Goal: Information Seeking & Learning: Compare options

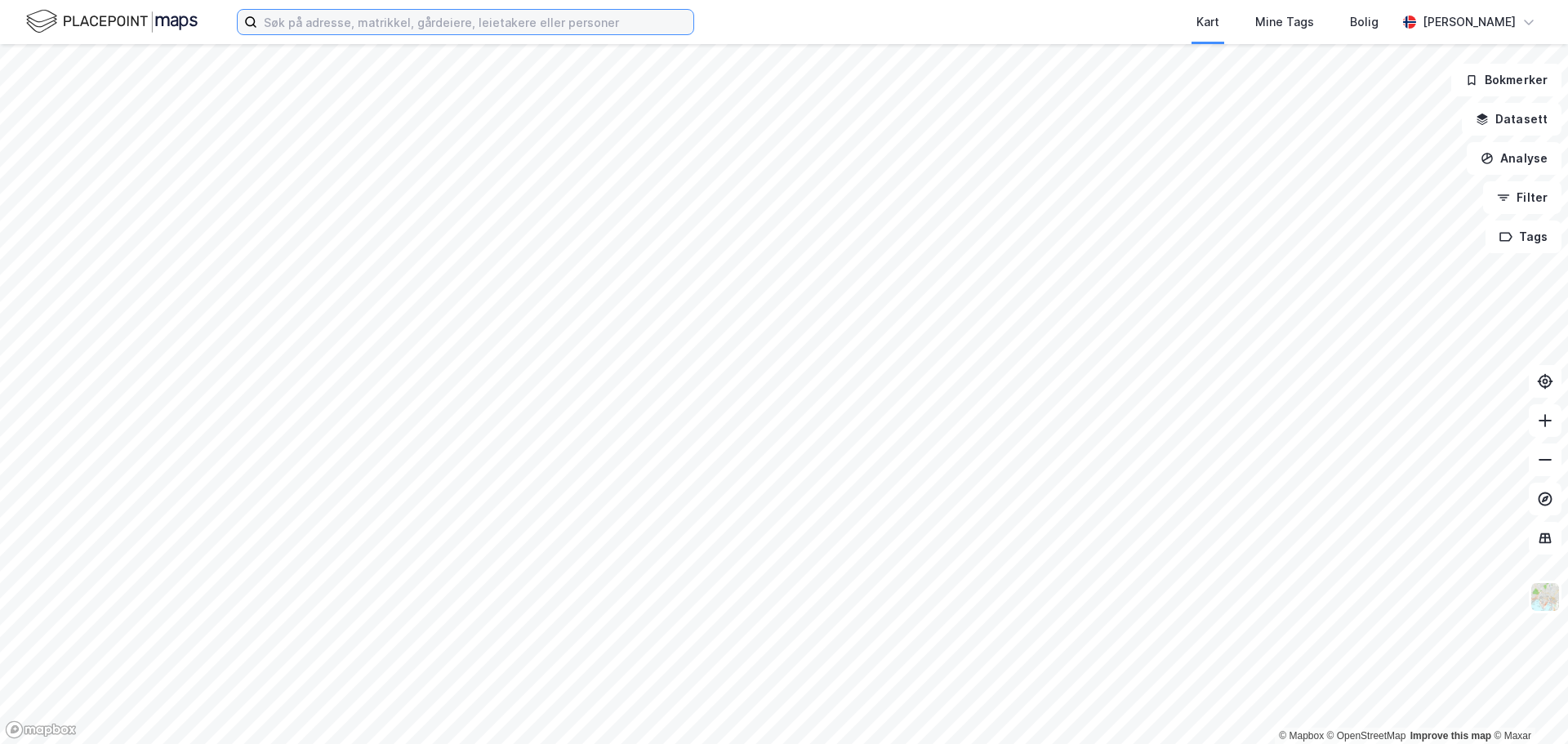
click at [435, 24] on input at bounding box center [475, 21] width 436 height 24
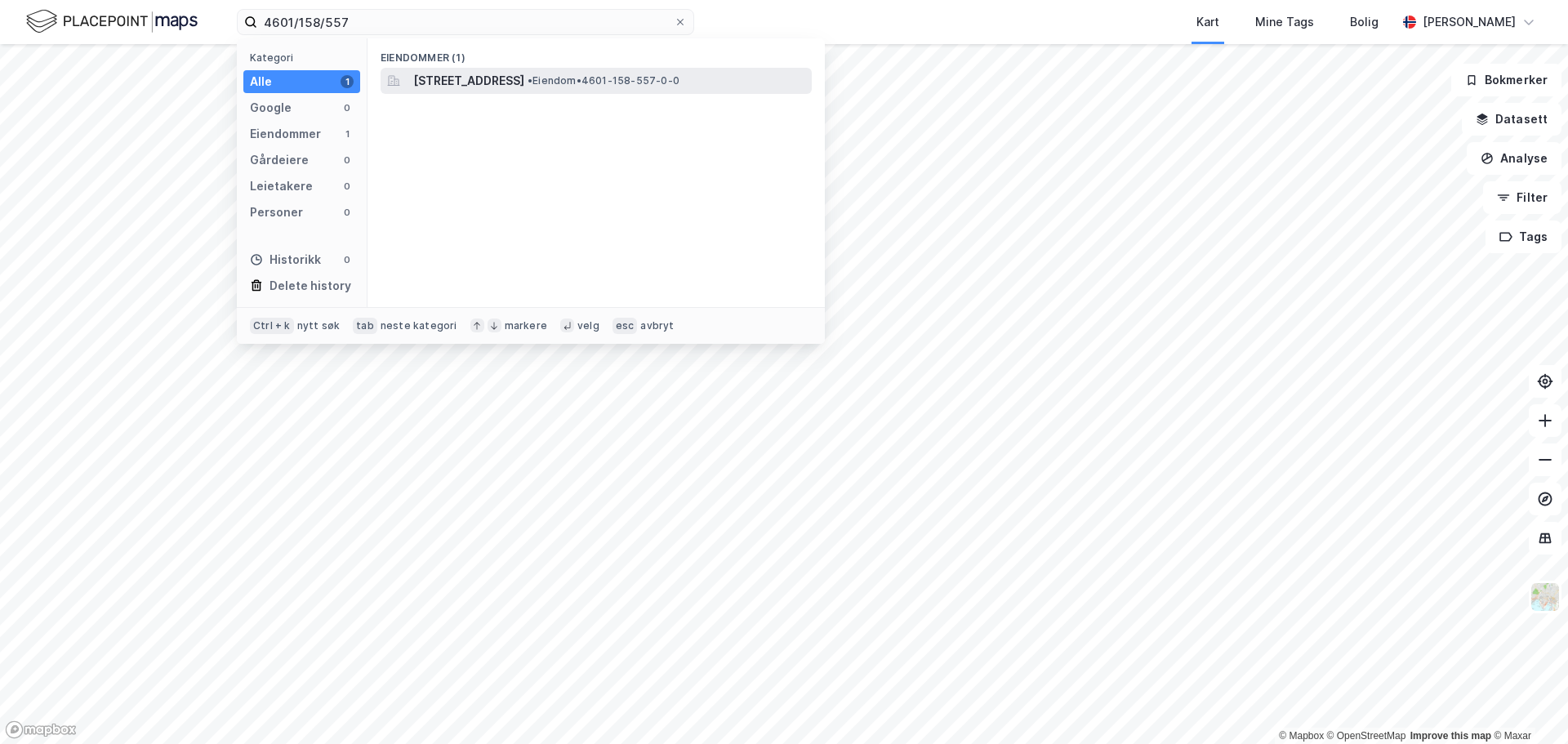
click at [467, 82] on span "[STREET_ADDRESS]" at bounding box center [469, 81] width 111 height 20
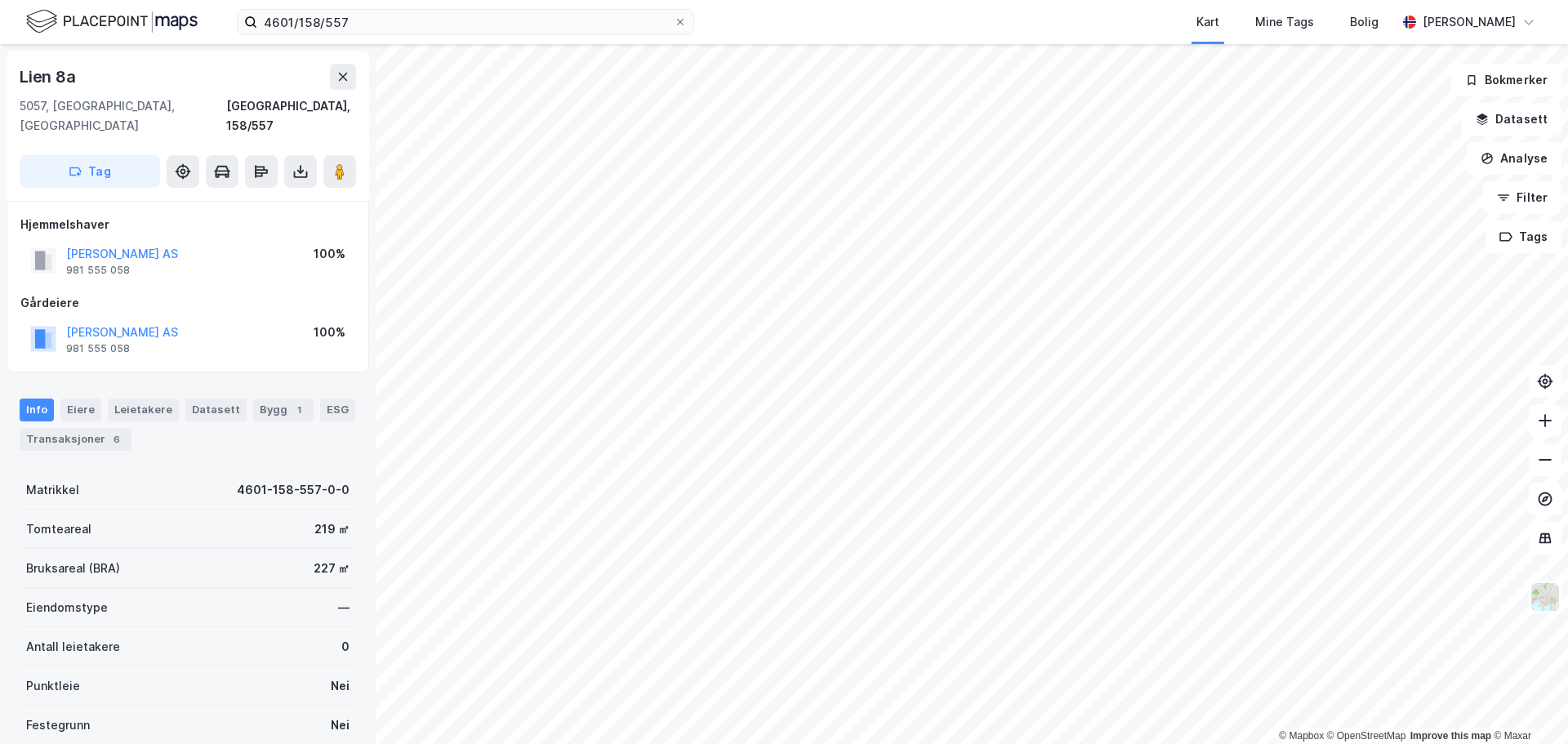
scroll to position [145, 0]
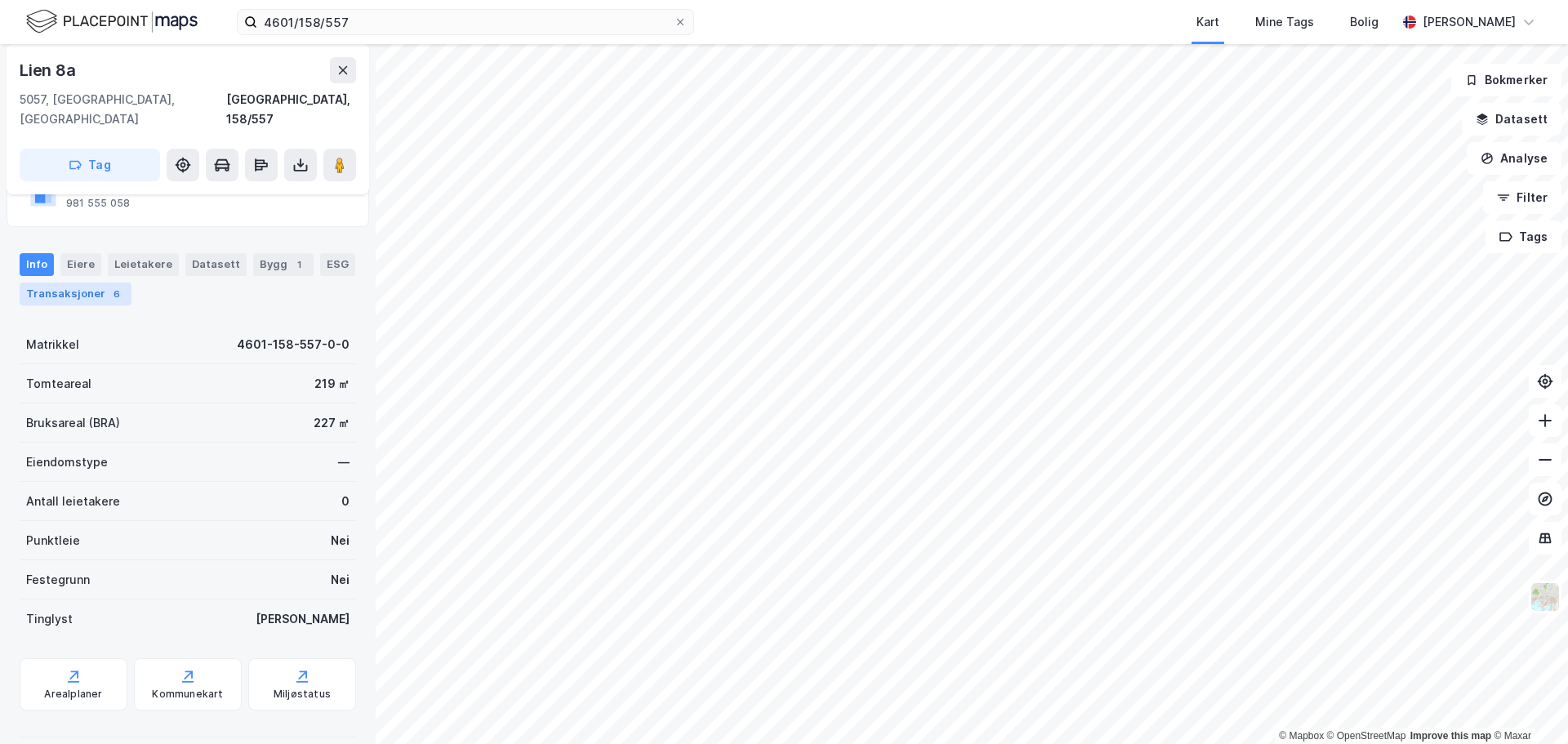
click at [95, 283] on div "Transaksjoner 6" at bounding box center [75, 294] width 112 height 23
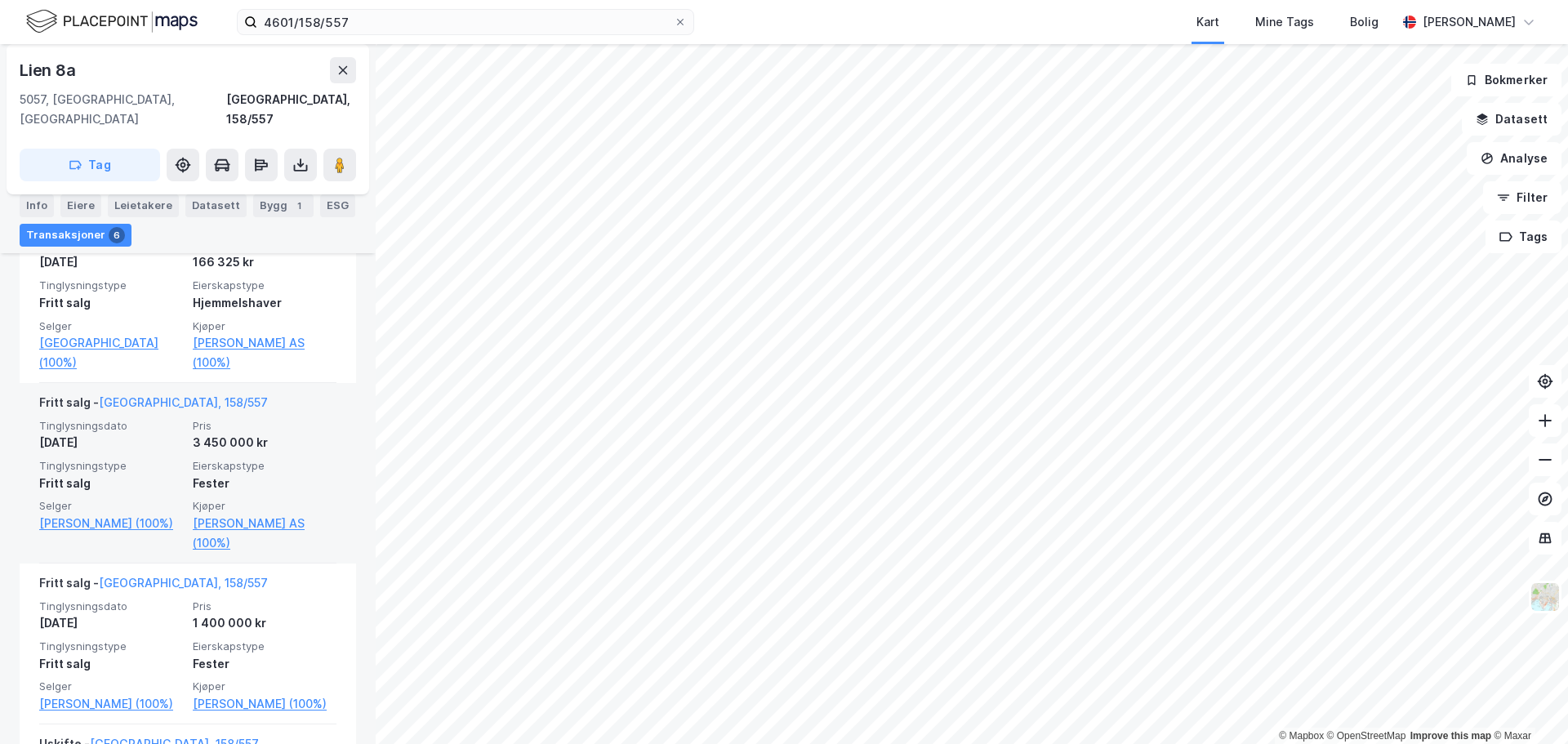
scroll to position [472, 0]
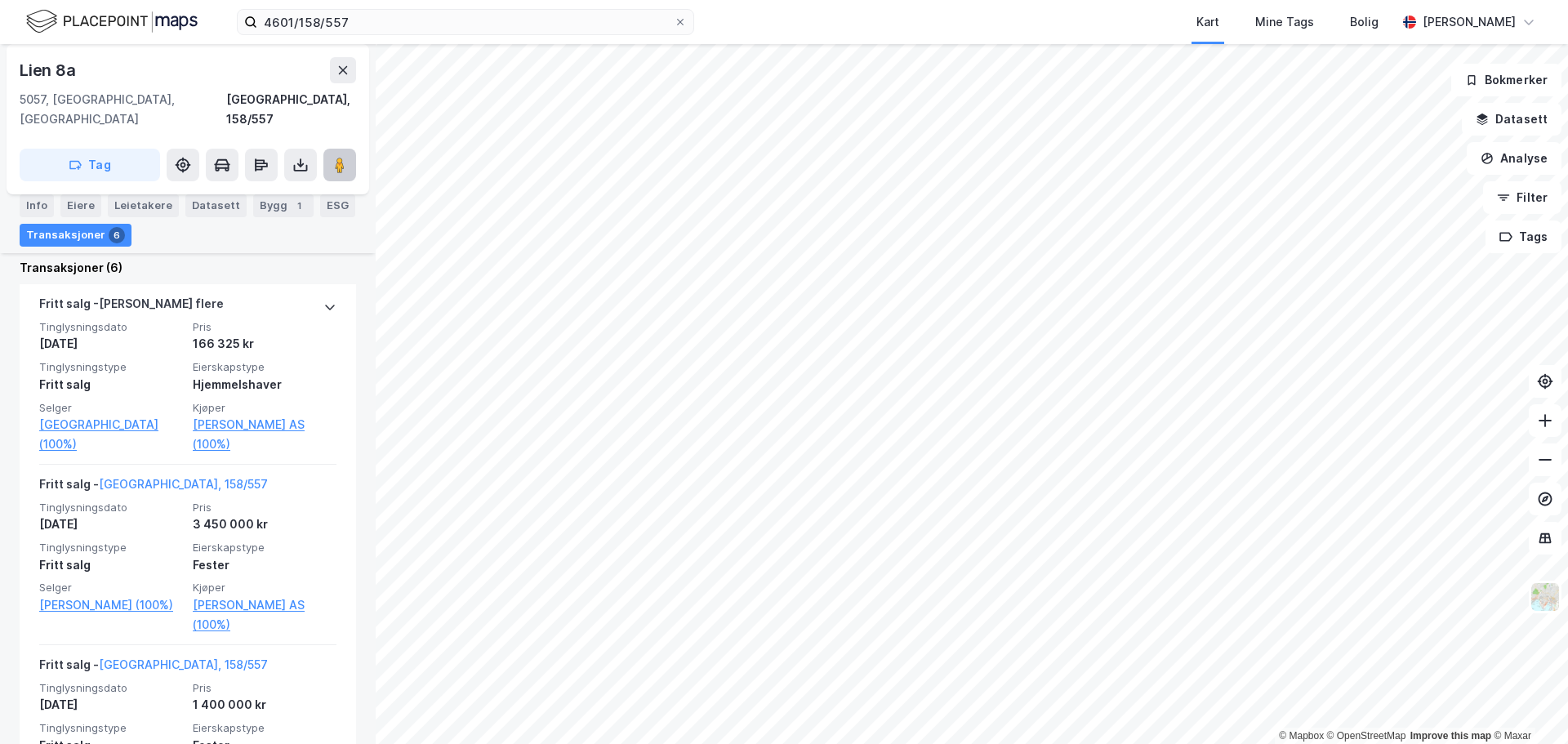
click at [341, 149] on button at bounding box center [339, 165] width 33 height 33
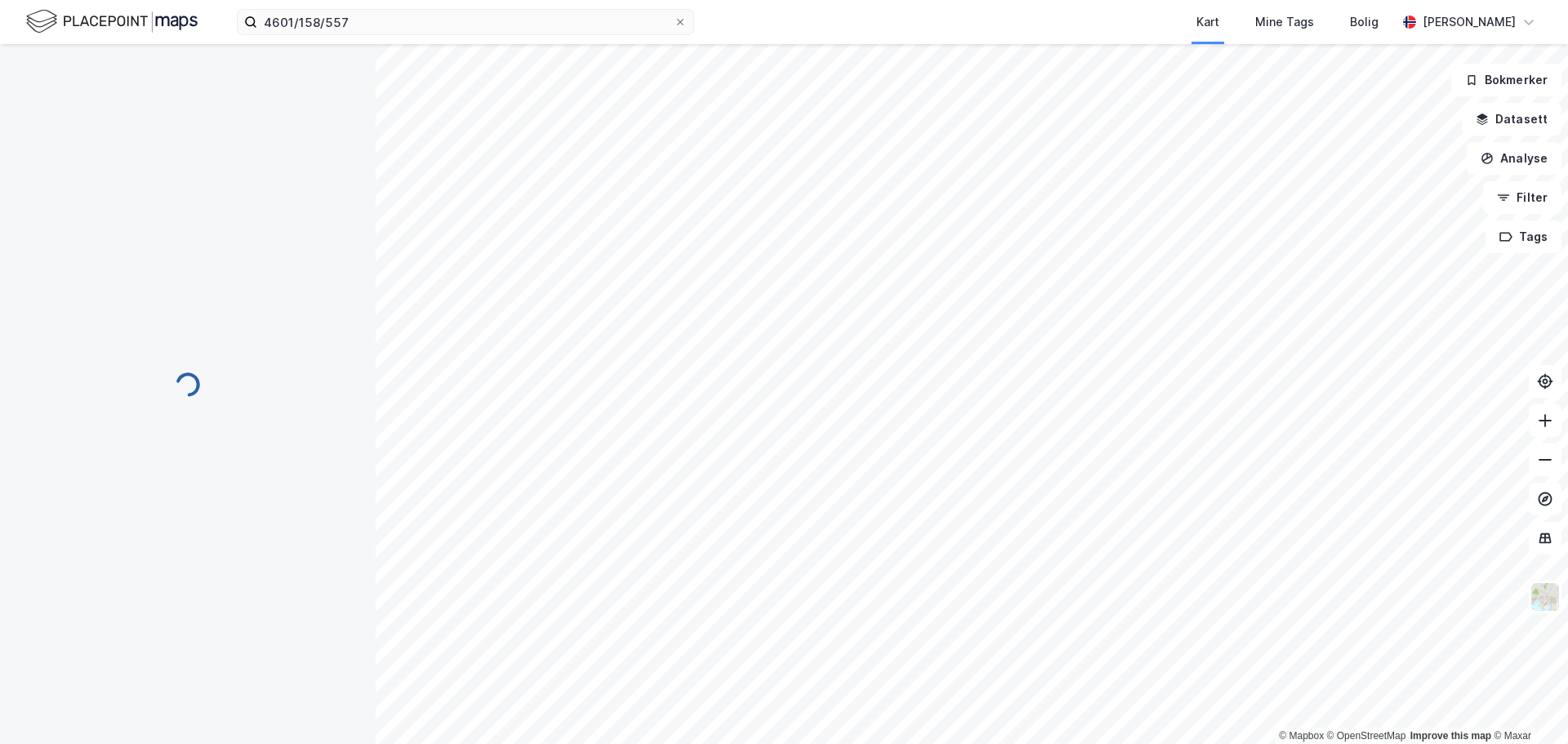
scroll to position [169, 0]
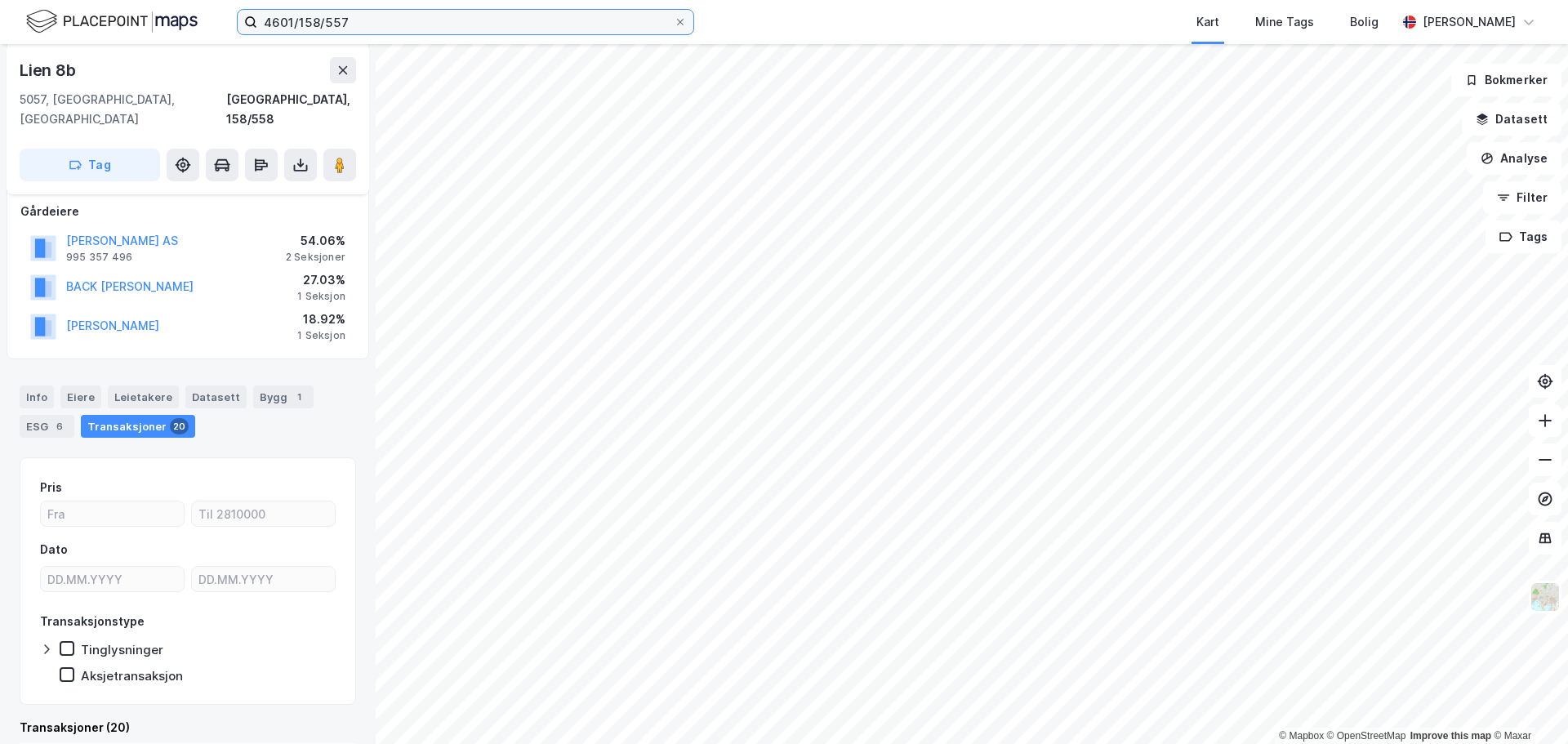
click at [351, 18] on input "4601/158/557" at bounding box center [465, 21] width 417 height 24
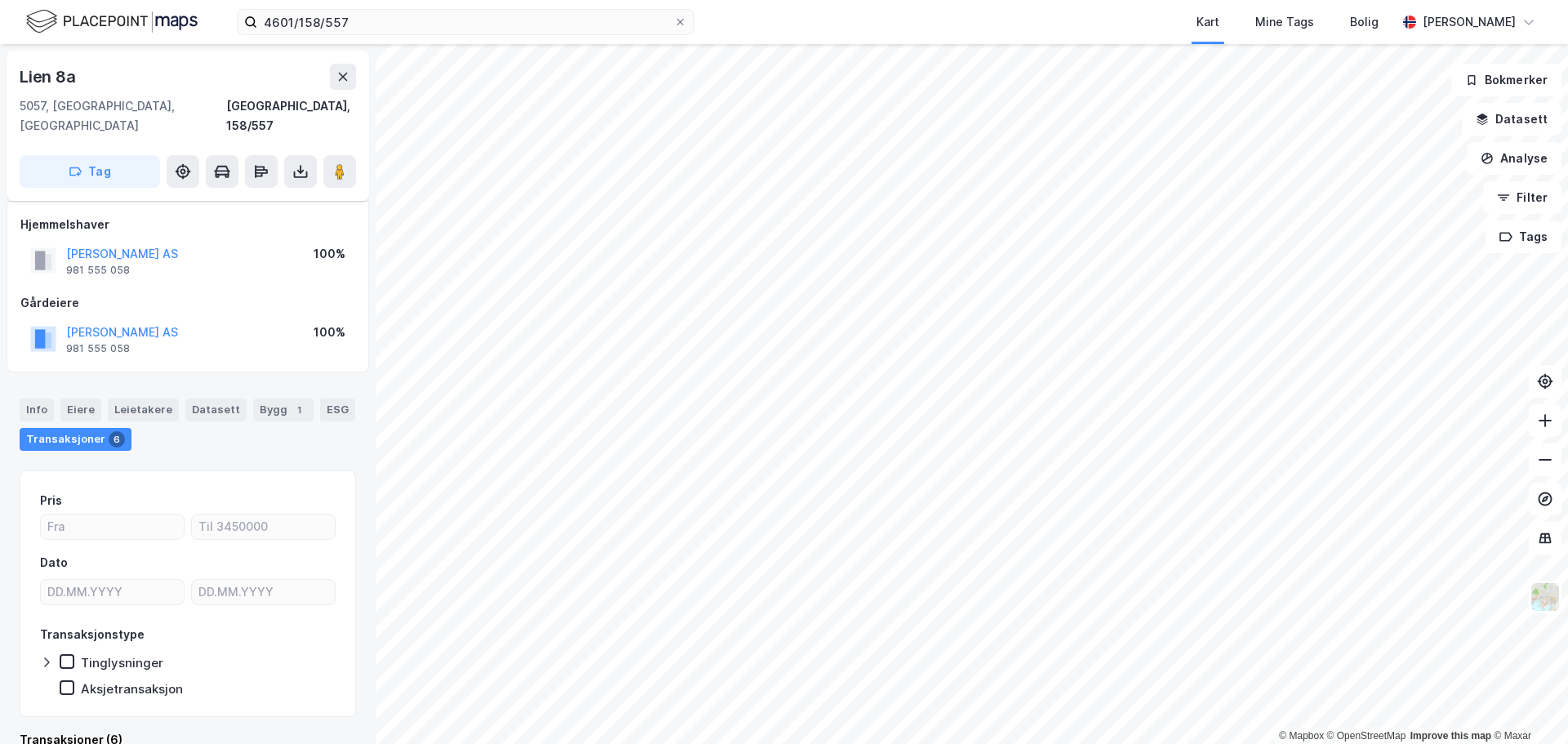
scroll to position [12, 0]
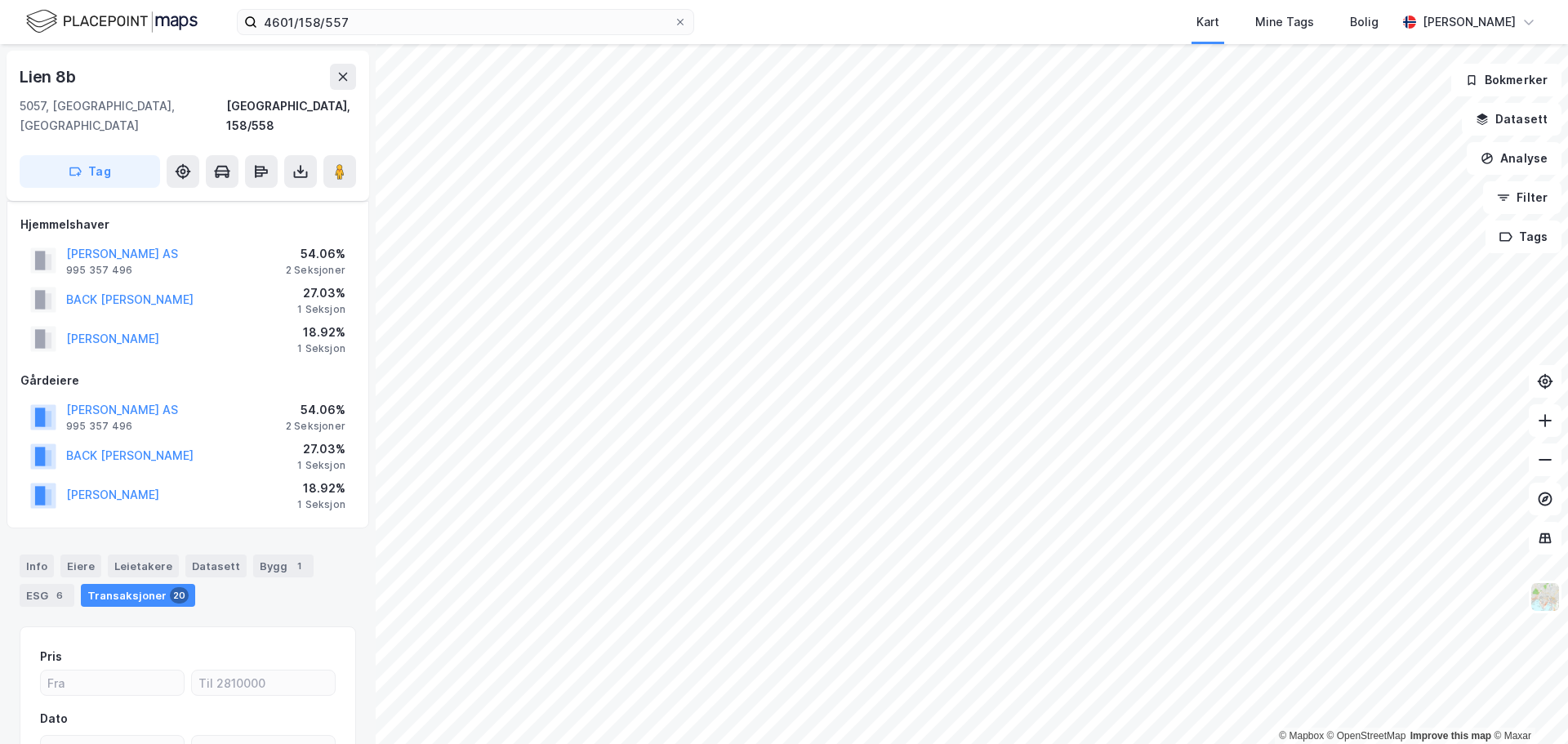
scroll to position [12, 0]
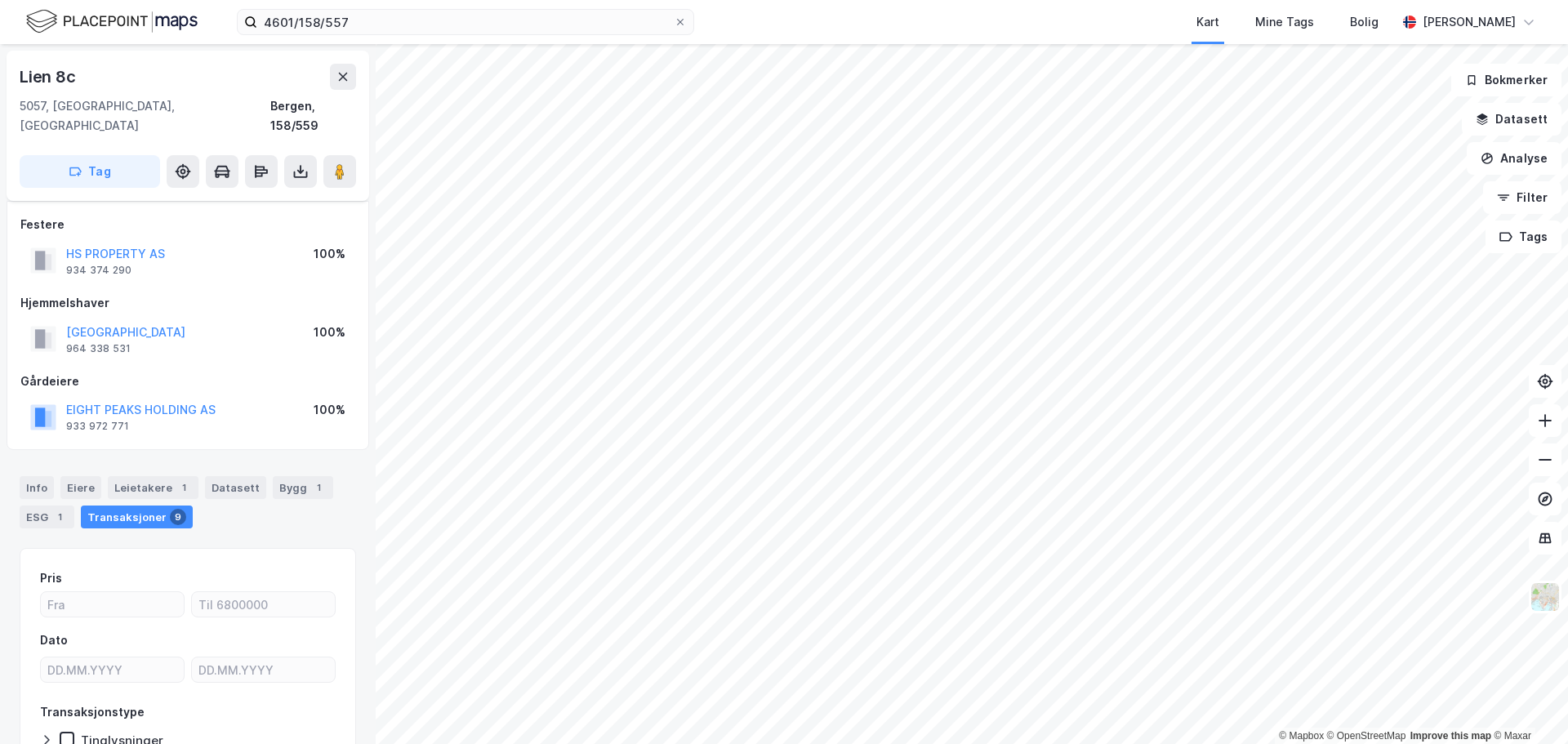
scroll to position [12, 0]
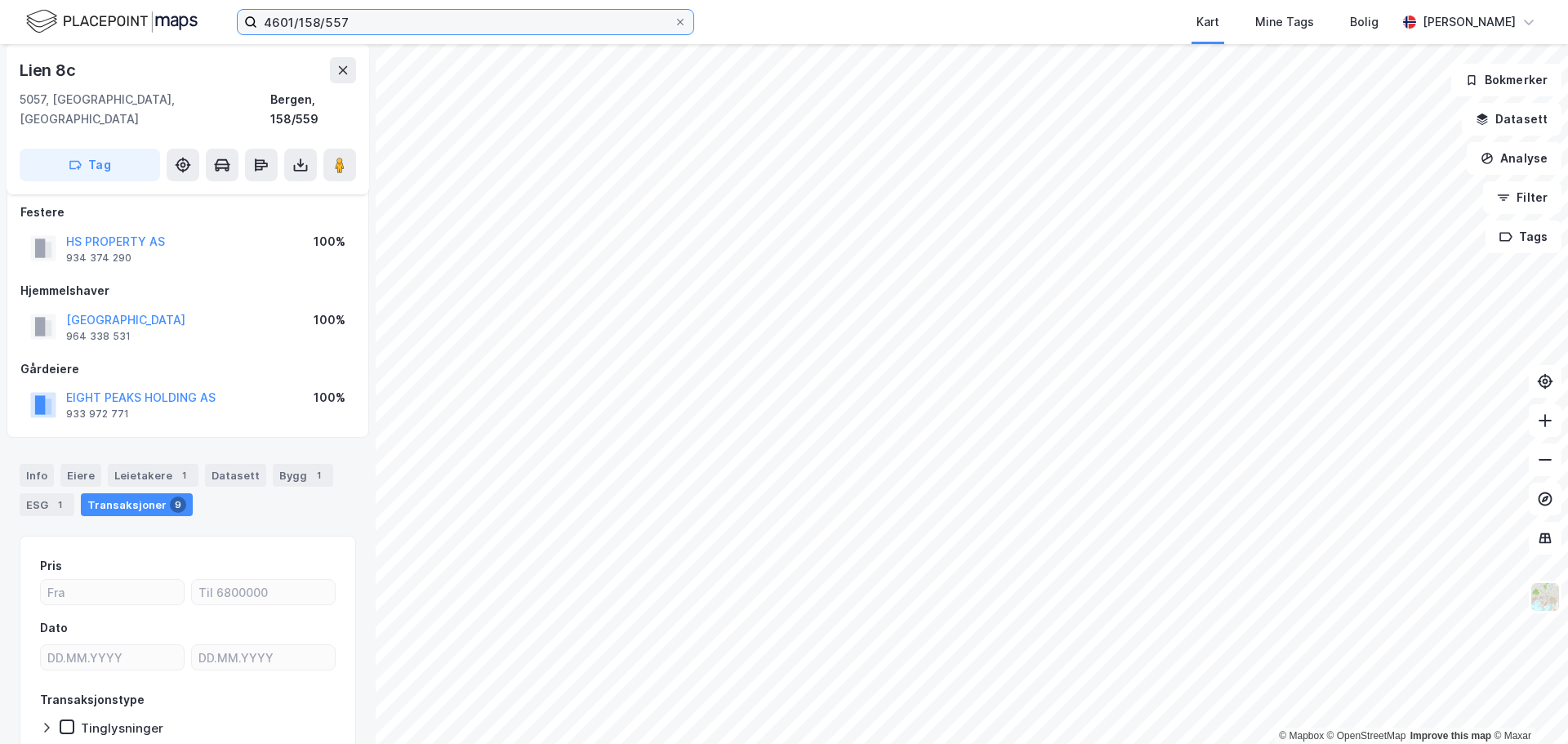
click at [390, 16] on input "4601/158/557" at bounding box center [465, 21] width 417 height 24
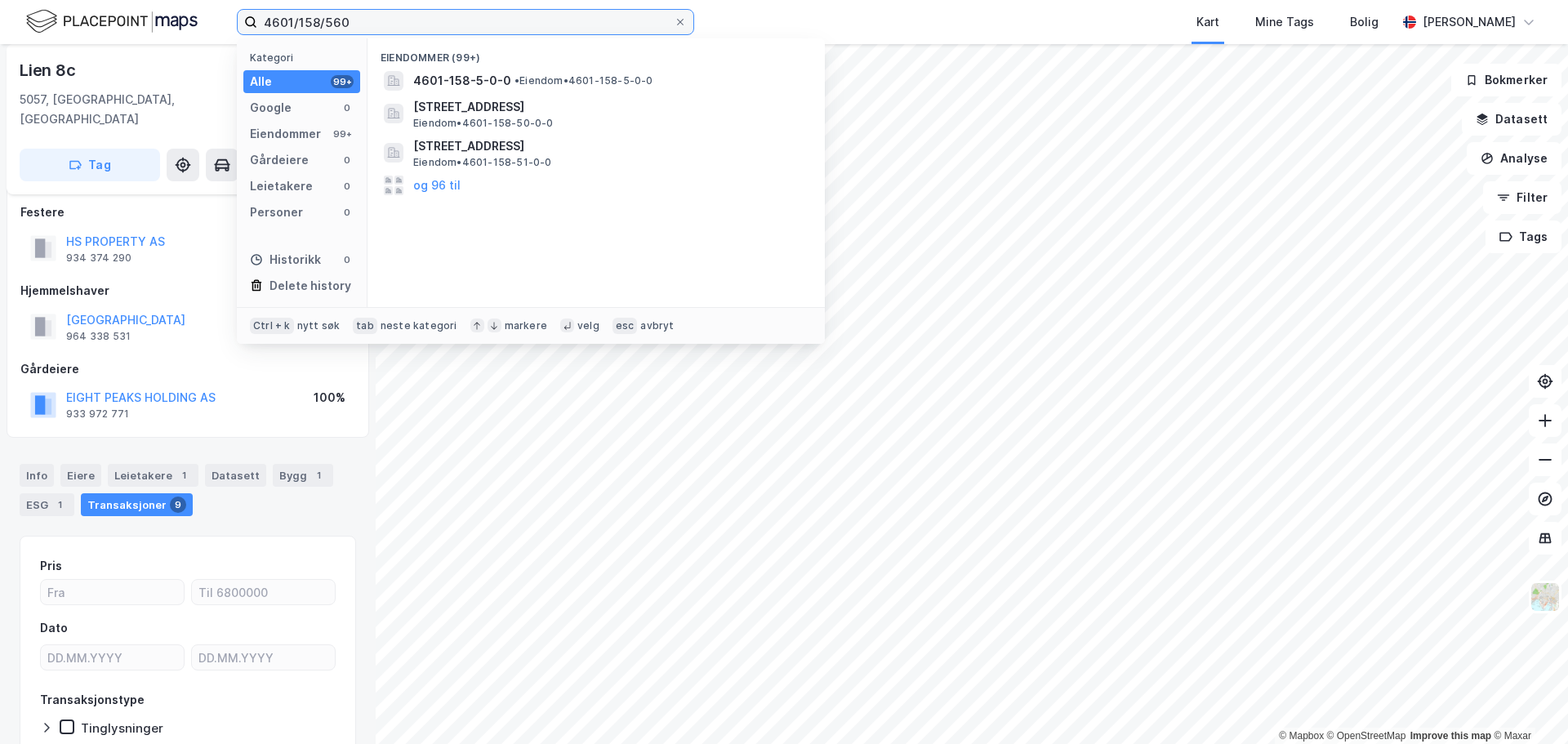
type input "4601/158/560"
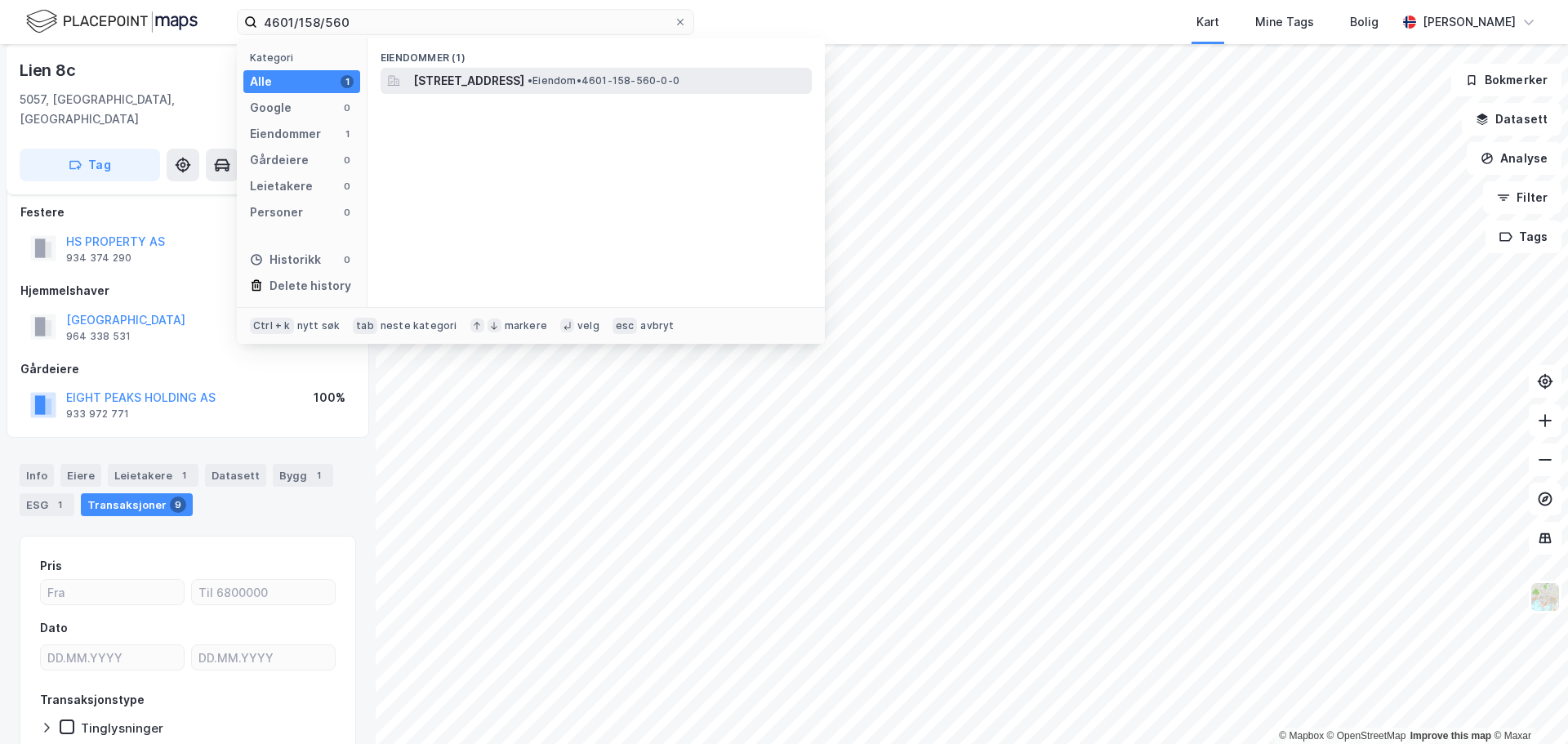
click at [461, 82] on span "[STREET_ADDRESS]" at bounding box center [469, 81] width 111 height 20
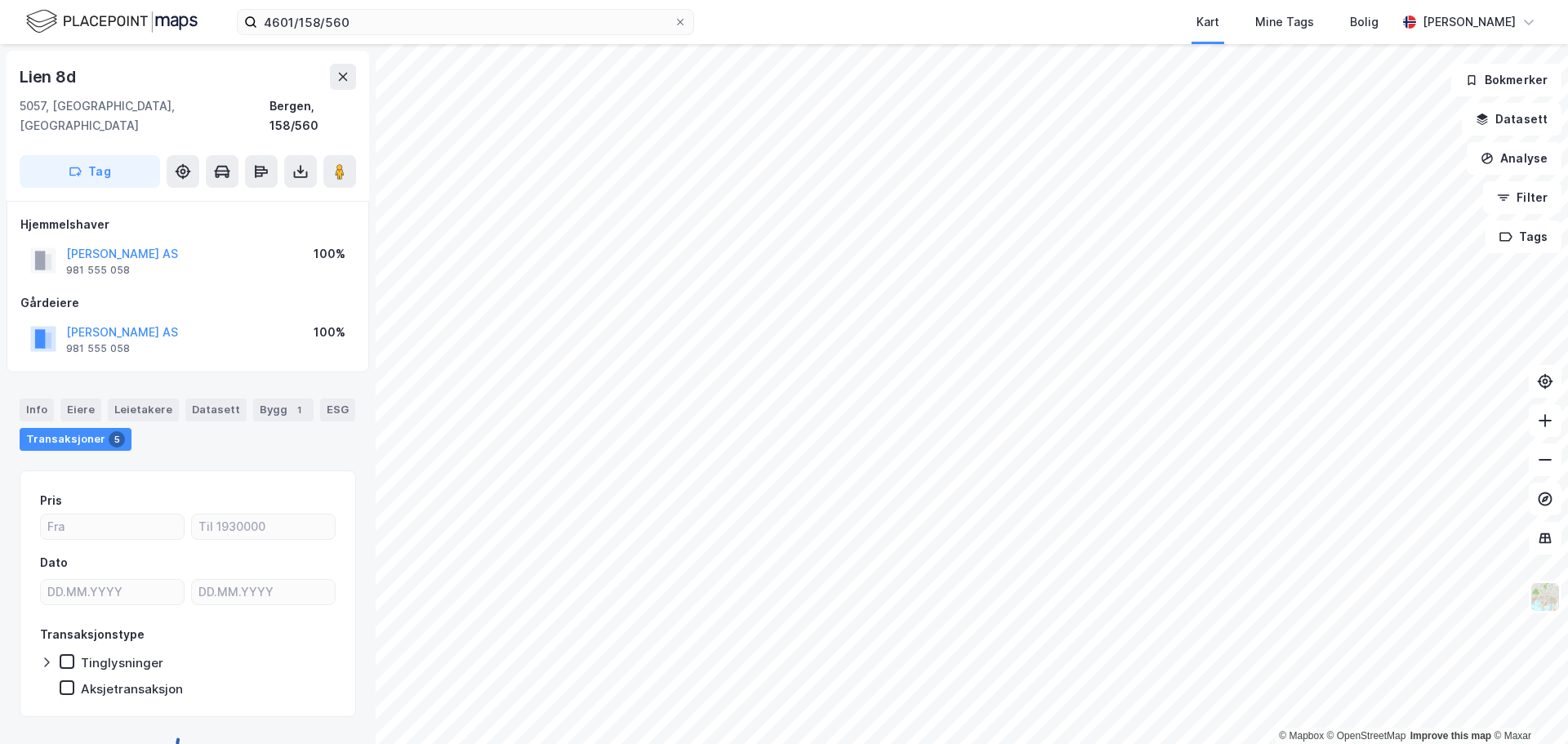
scroll to position [12, 0]
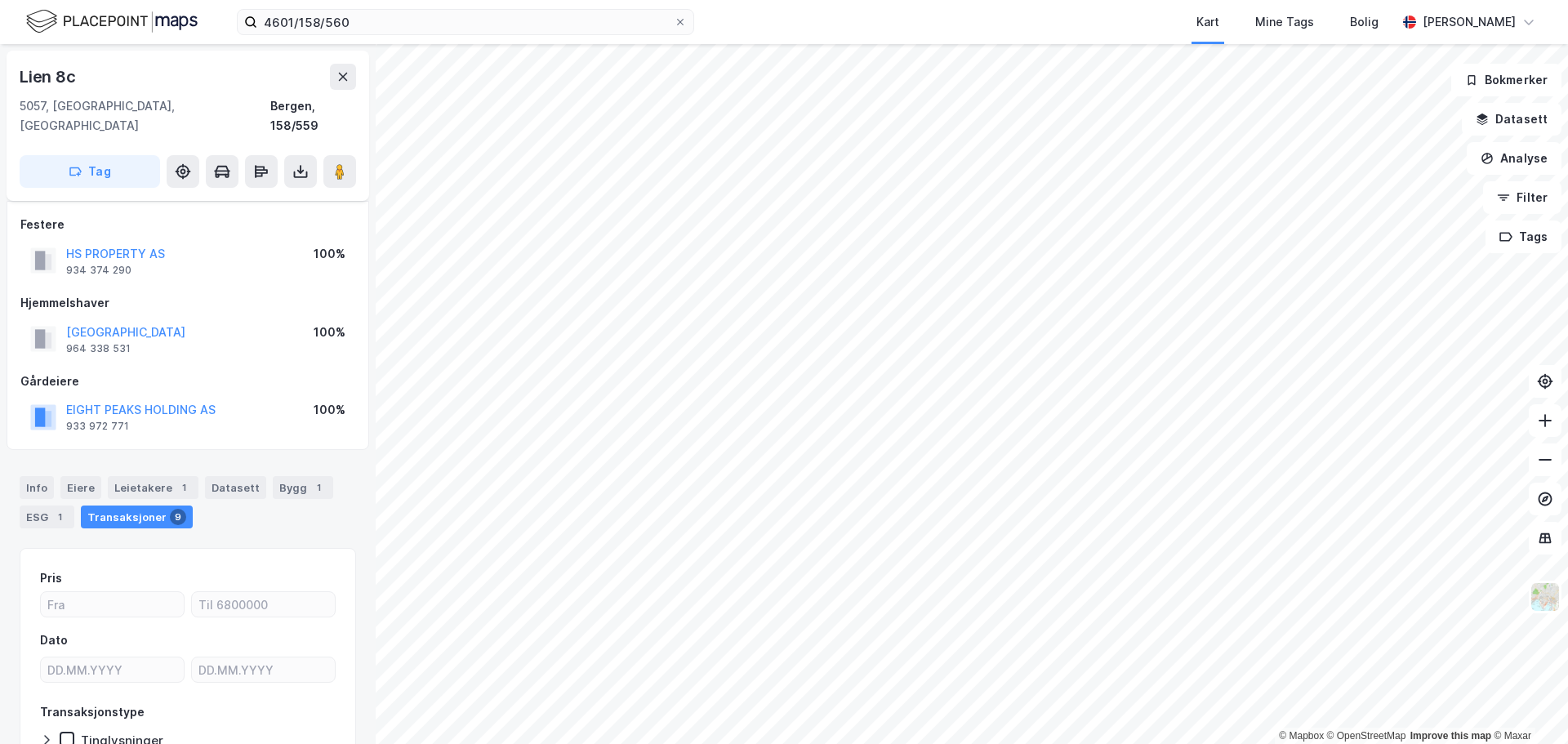
scroll to position [12, 0]
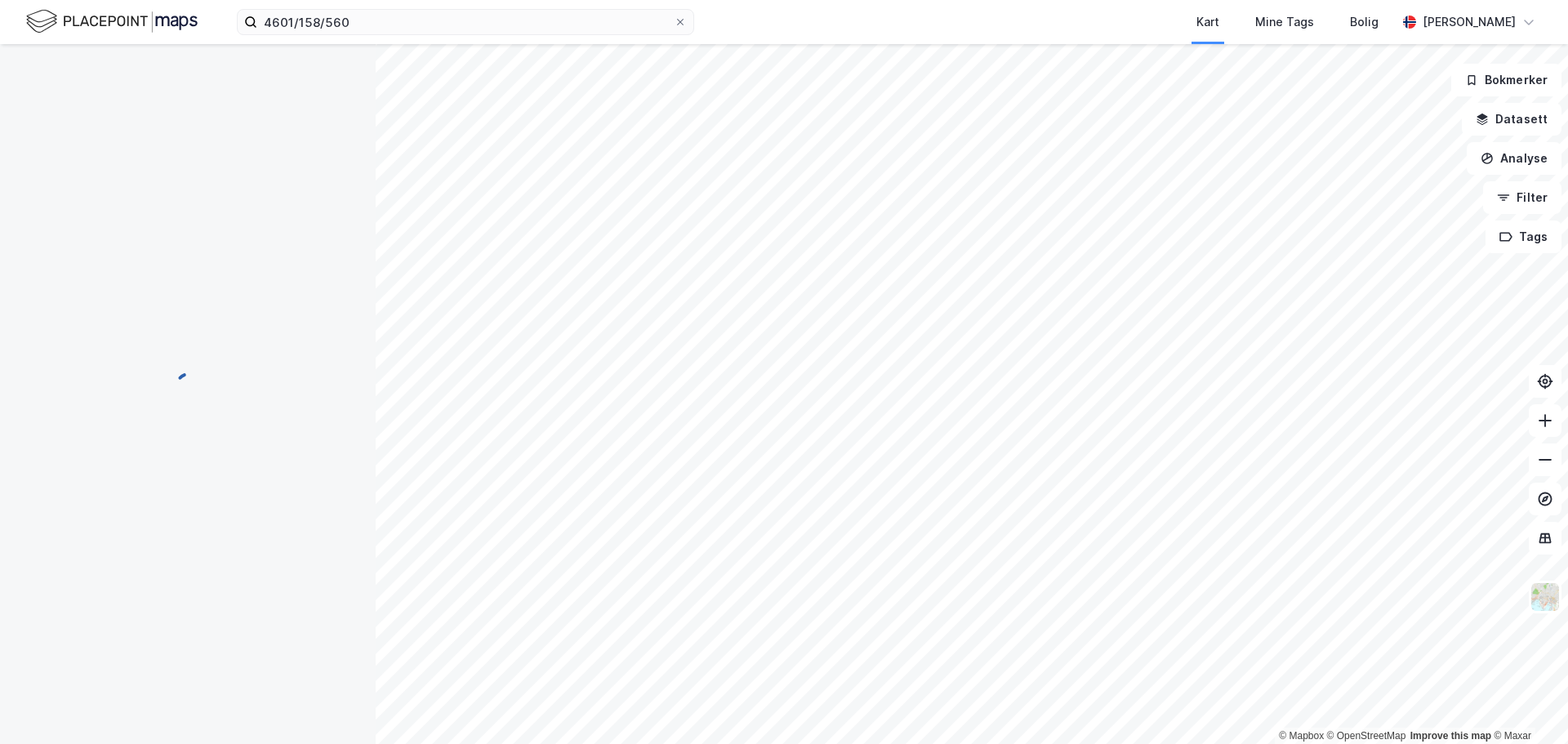
scroll to position [12, 0]
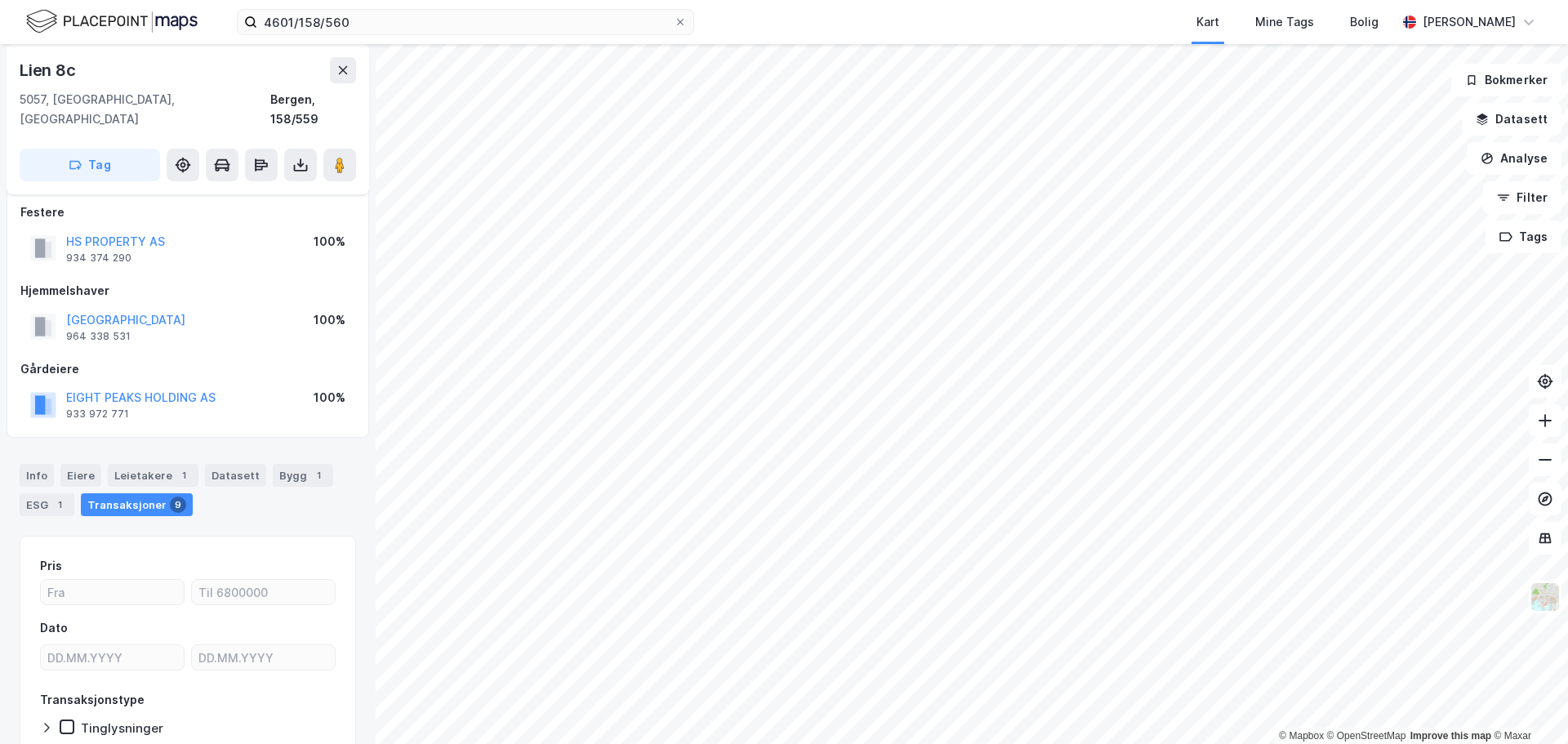
click at [148, 493] on div "Transaksjoner 9" at bounding box center [137, 505] width 112 height 23
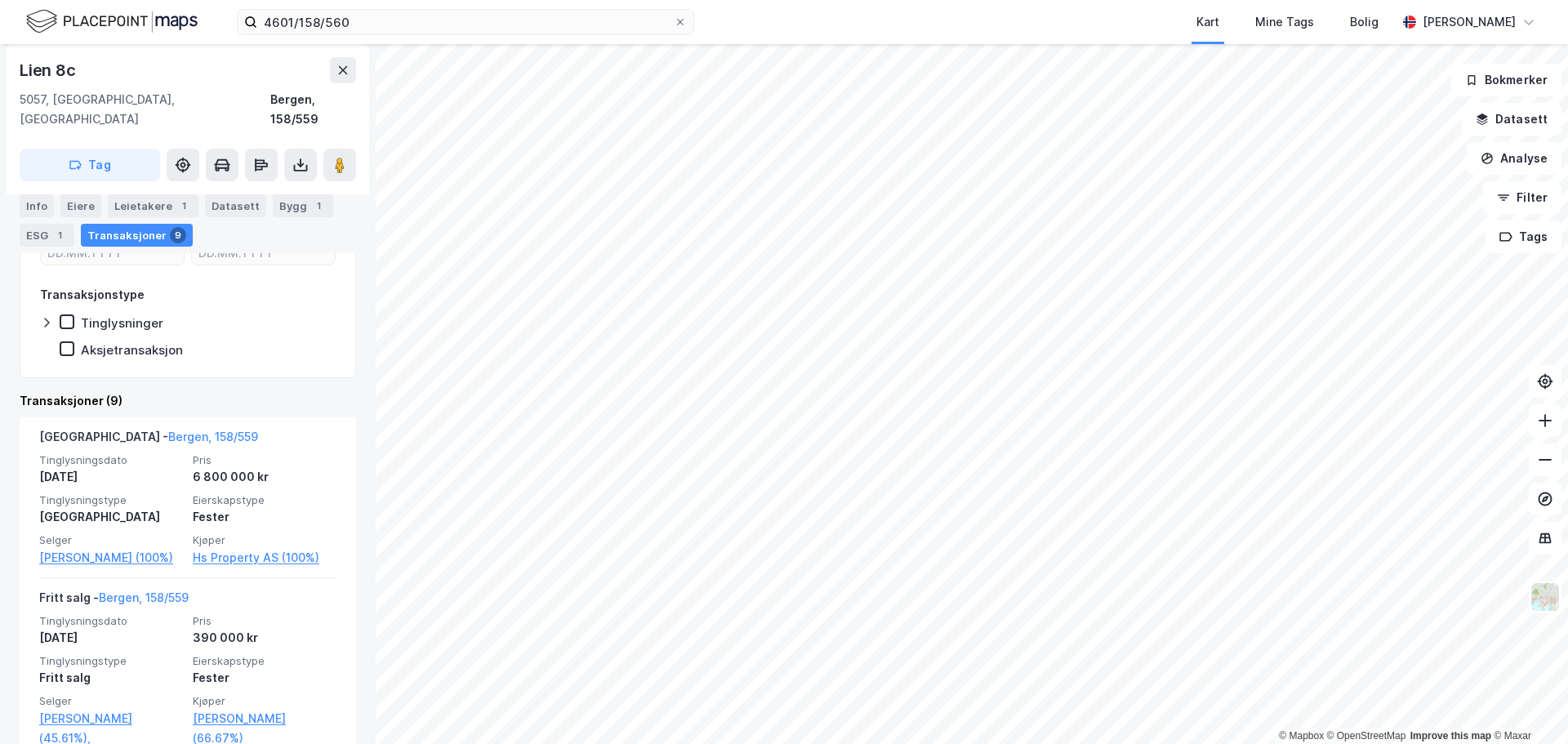
scroll to position [0, 0]
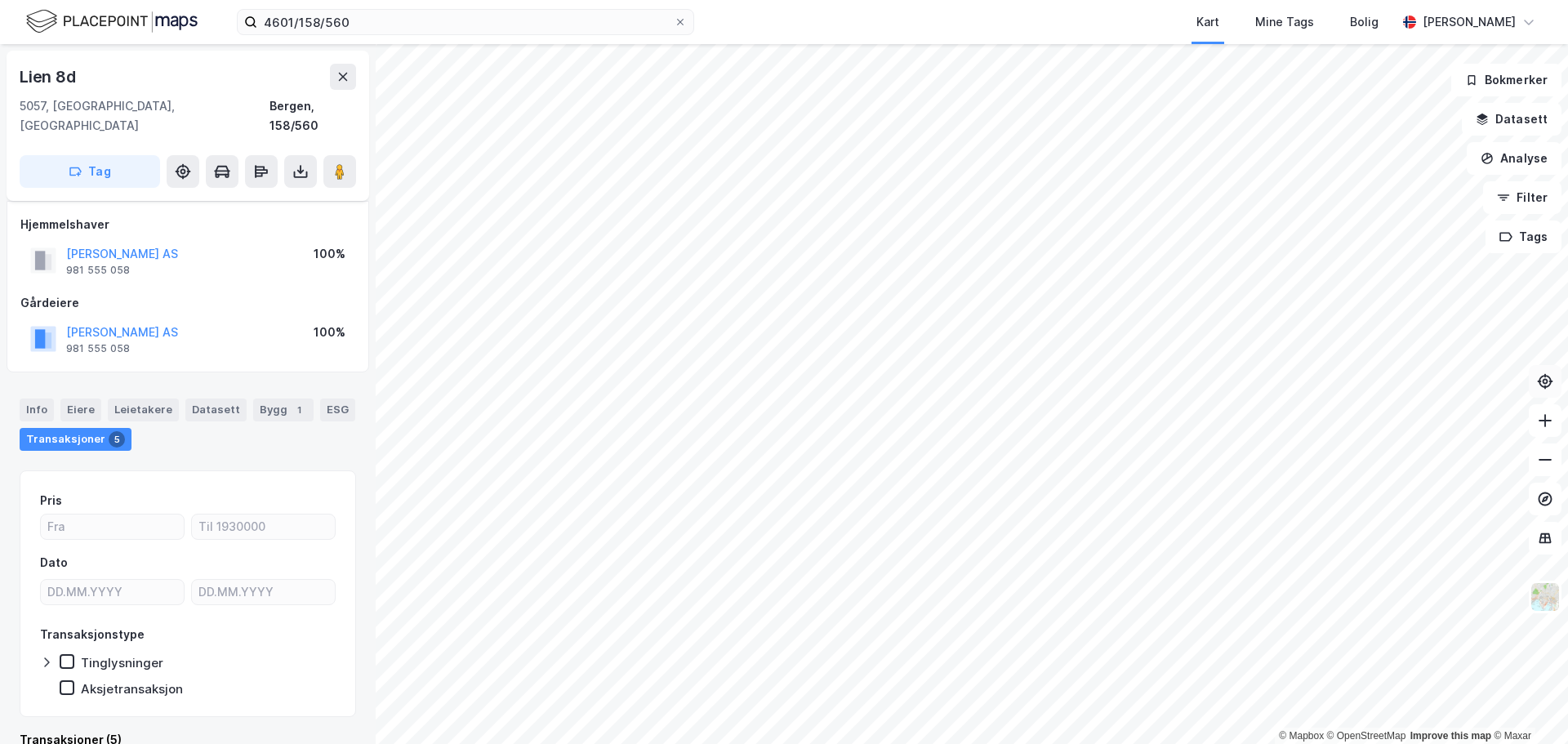
scroll to position [12, 0]
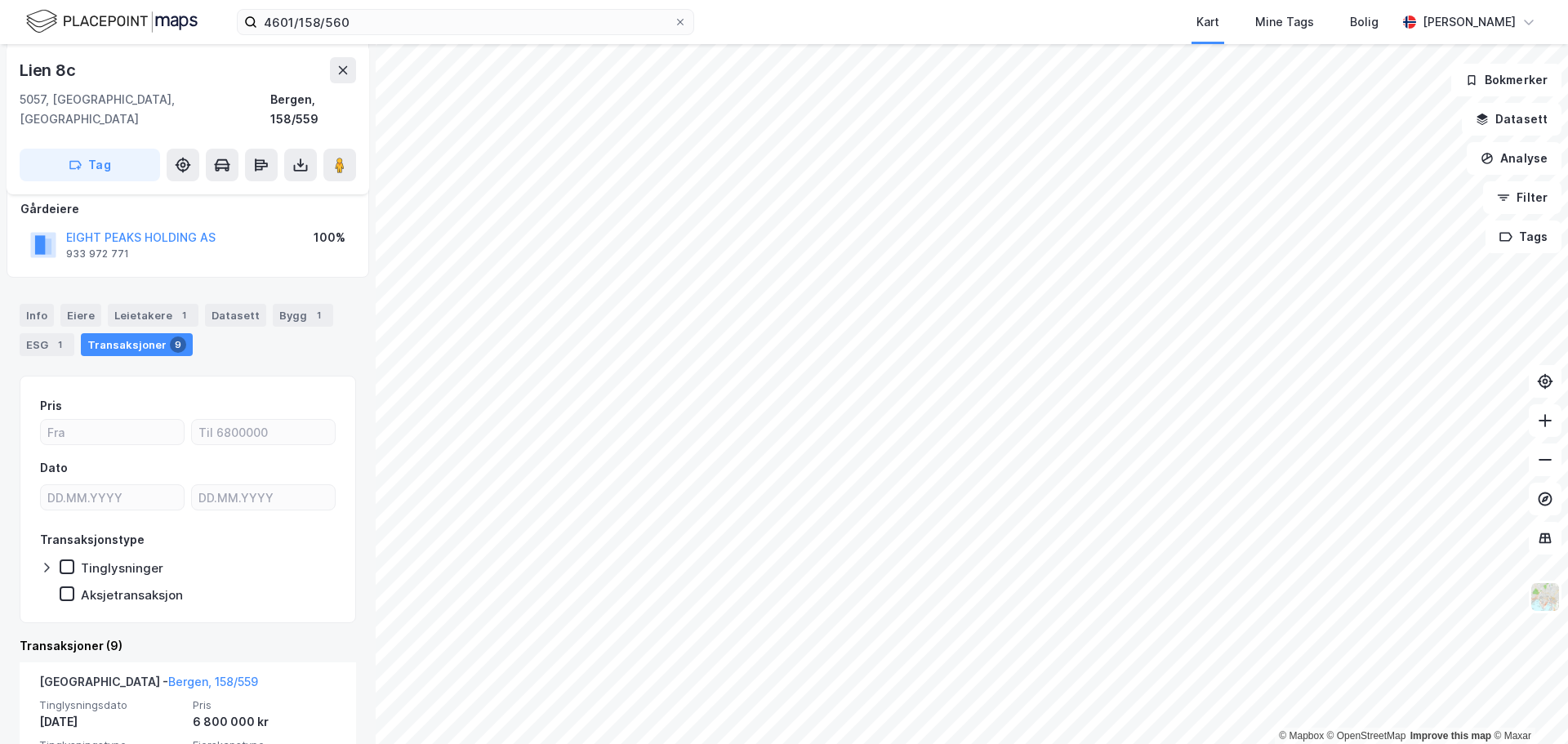
scroll to position [254, 0]
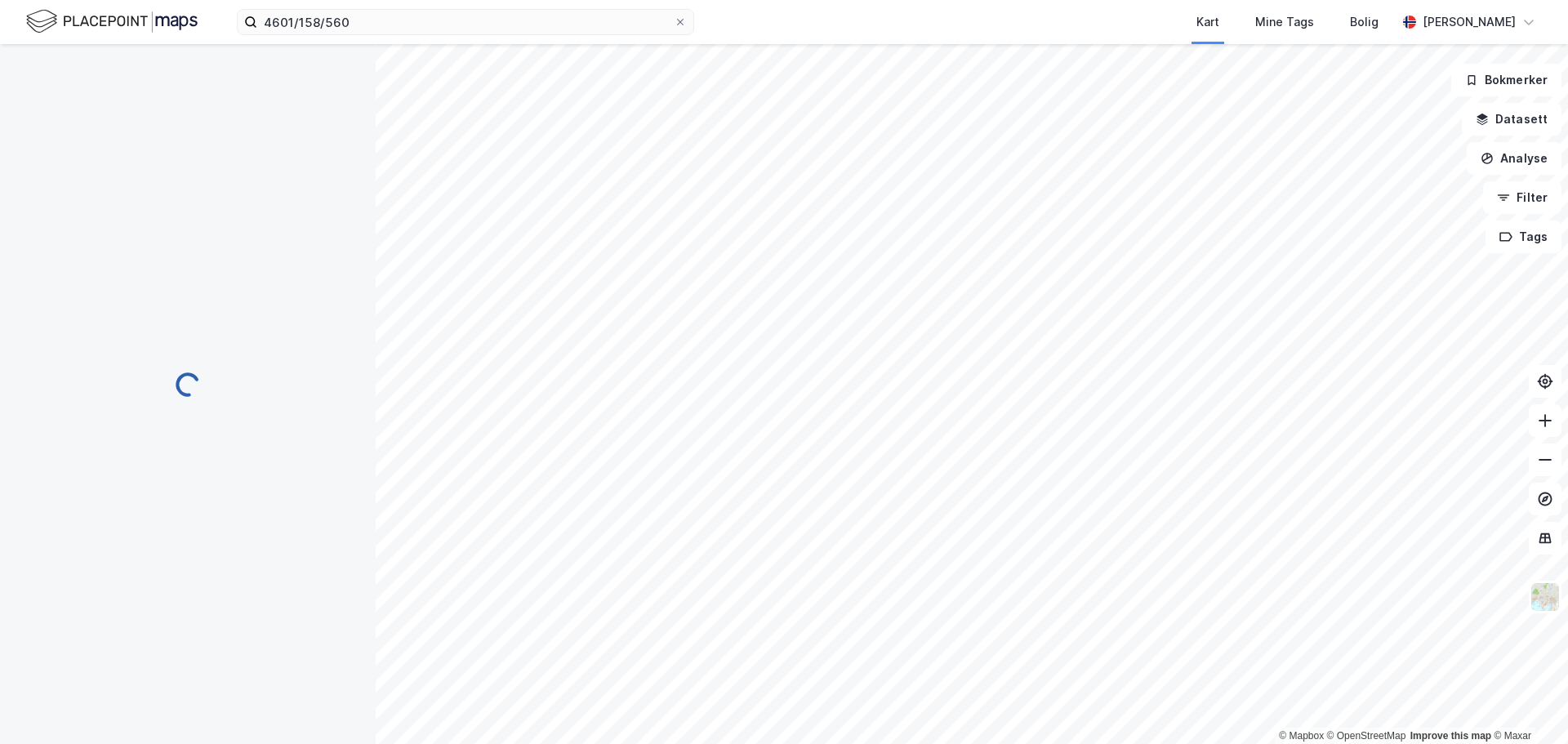
scroll to position [12, 0]
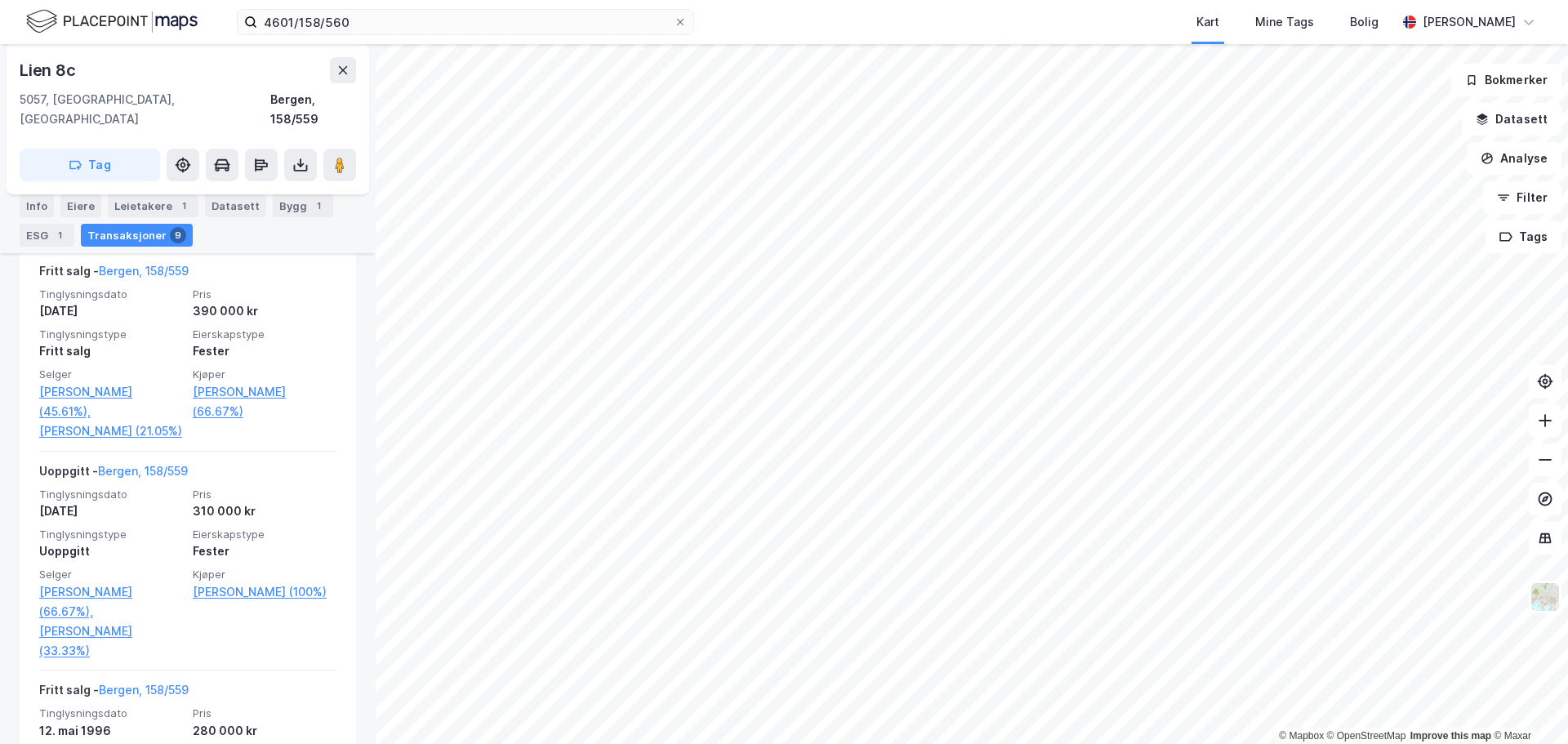
scroll to position [9, 0]
